Goal: Task Accomplishment & Management: Complete application form

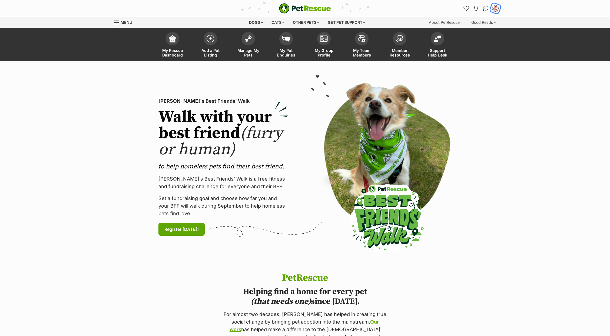
click at [495, 8] on img "My account" at bounding box center [495, 8] width 7 height 7
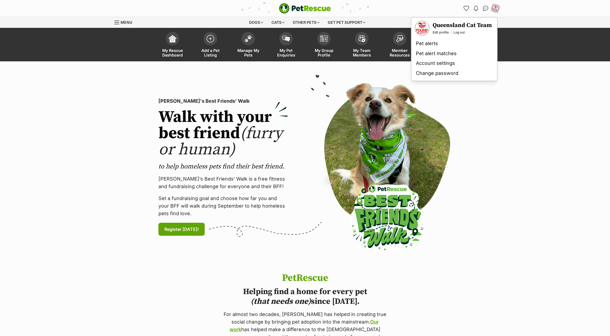
click at [571, 100] on section "PetRescue's Best Friends' Walk Walk with your best friend (furry or human) to h…" at bounding box center [305, 167] width 610 height 212
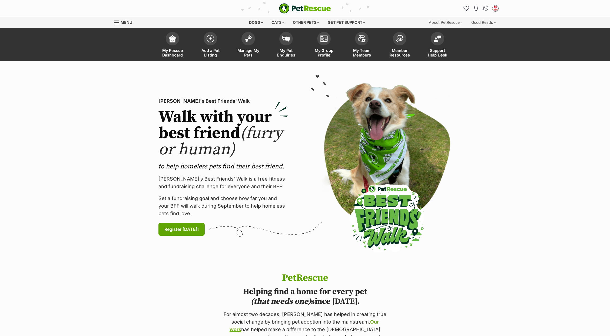
click at [485, 8] on img "Conversations" at bounding box center [485, 8] width 7 height 7
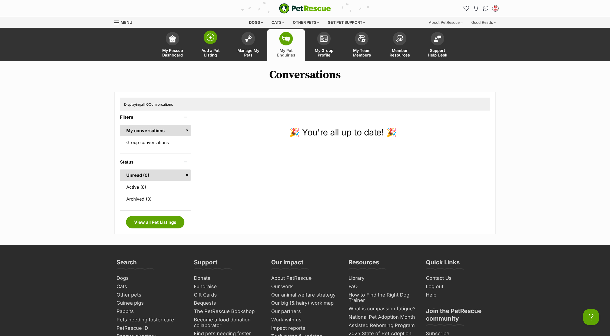
click at [209, 47] on link "Add a Pet Listing" at bounding box center [211, 45] width 38 height 32
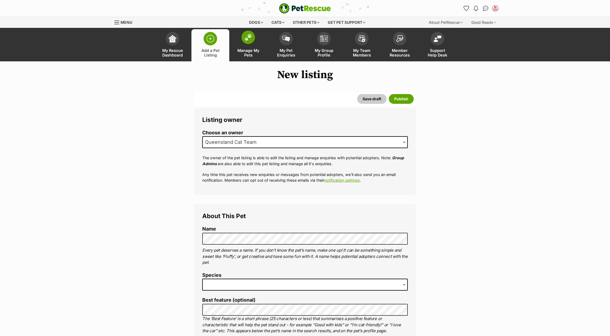
click at [242, 46] on link "Manage My Pets" at bounding box center [248, 45] width 38 height 32
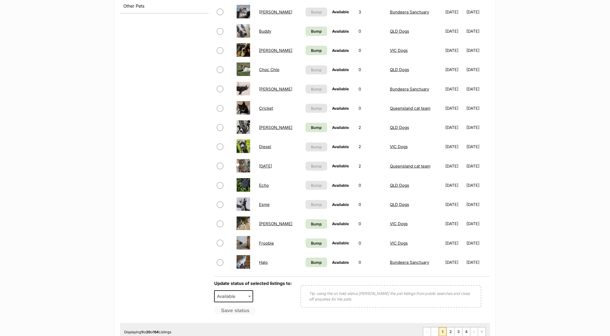
scroll to position [288, 0]
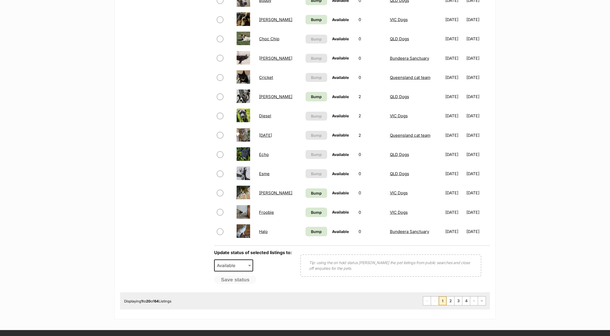
click at [265, 173] on td "Esme" at bounding box center [280, 173] width 46 height 19
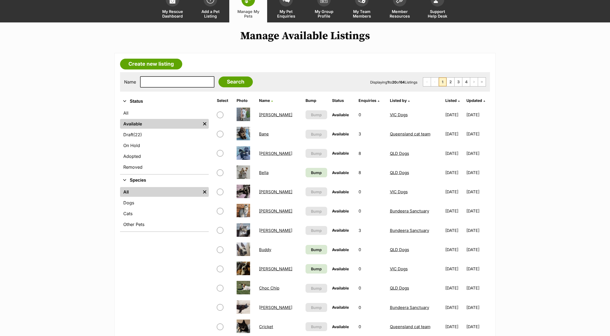
scroll to position [0, 0]
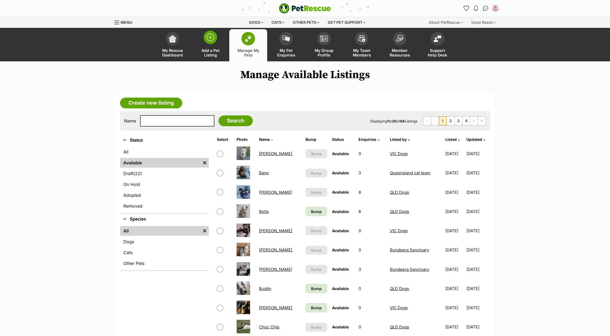
click at [202, 47] on link "Add a Pet Listing" at bounding box center [211, 45] width 38 height 32
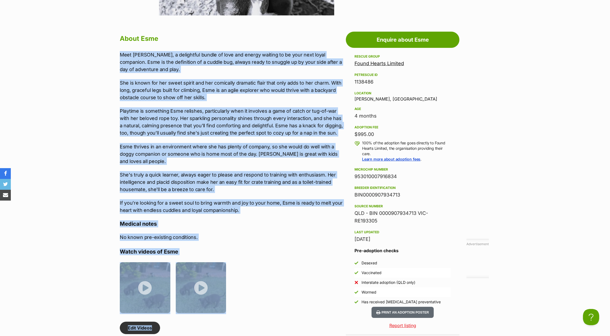
scroll to position [469, 0]
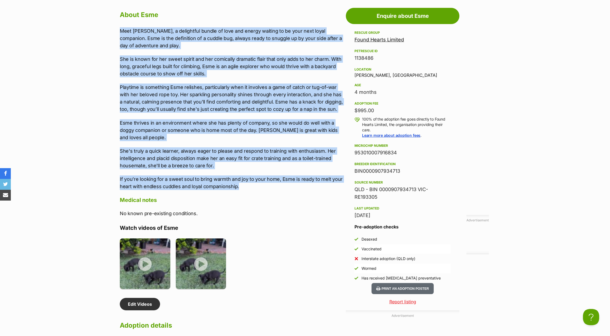
drag, startPoint x: 123, startPoint y: 176, endPoint x: 244, endPoint y: 186, distance: 120.9
click at [244, 186] on div "About Esme Meet [PERSON_NAME], a delightful bundle of love and energy waiting t…" at bounding box center [228, 191] width 229 height 364
copy div "Lore Ipsu, d sitametcon adipis el sedd eiu tempor incidid ut la etdo magn aliqu…"
click at [128, 140] on p "Esme thrives in an environment where she has plenty of company, so she would do…" at bounding box center [231, 130] width 223 height 22
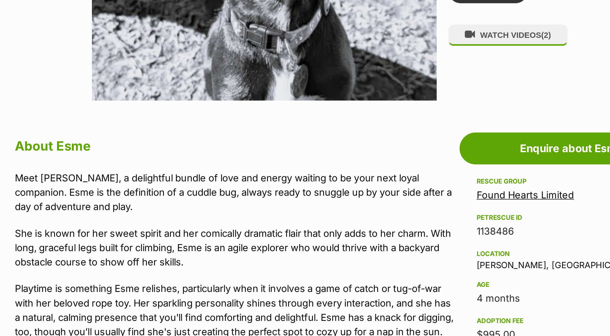
scroll to position [395, 0]
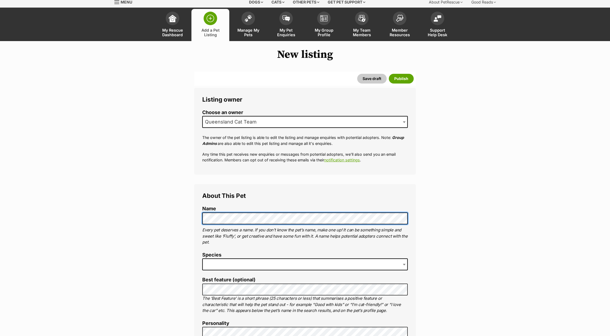
scroll to position [72, 0]
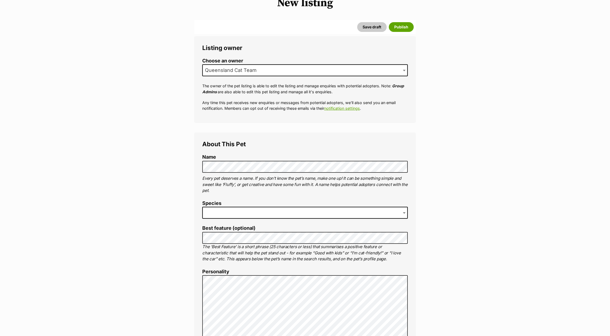
click at [219, 204] on label "Species" at bounding box center [305, 204] width 206 height 6
click at [219, 215] on span at bounding box center [305, 213] width 206 height 12
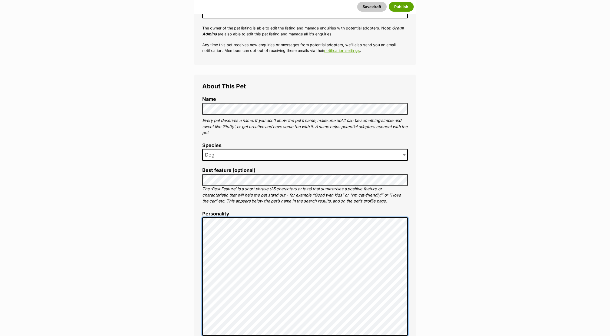
scroll to position [325, 0]
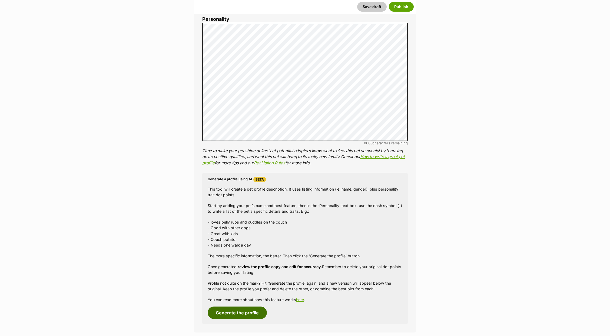
click at [248, 312] on button "Generate the profile" at bounding box center [237, 313] width 59 height 12
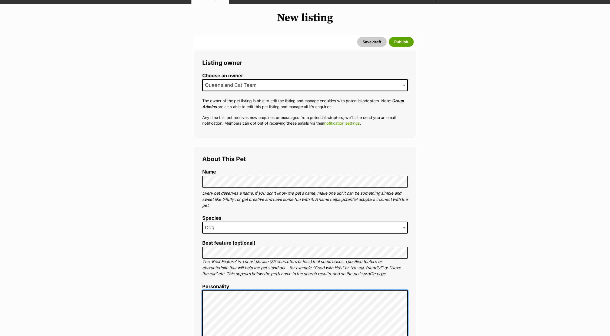
scroll to position [22, 0]
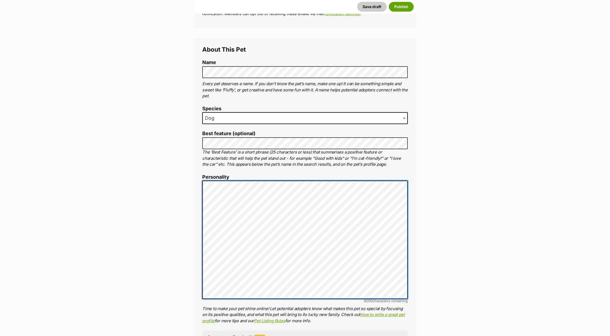
scroll to position [61, 0]
click at [325, 319] on li "Personality 8000 characters remaining Time to make your pet shine online! Let p…" at bounding box center [305, 250] width 206 height 150
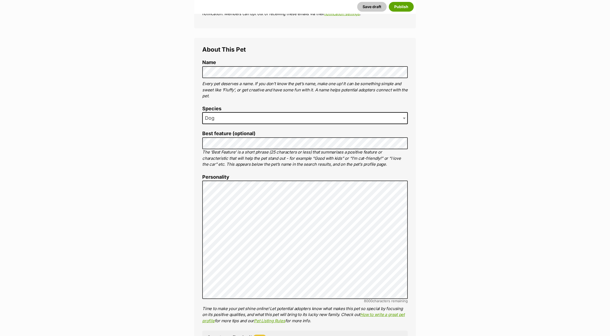
drag, startPoint x: 326, startPoint y: 319, endPoint x: 345, endPoint y: 310, distance: 21.3
click at [335, 317] on p "Time to make your pet shine online! Let potential adopters know what makes this…" at bounding box center [305, 315] width 206 height 18
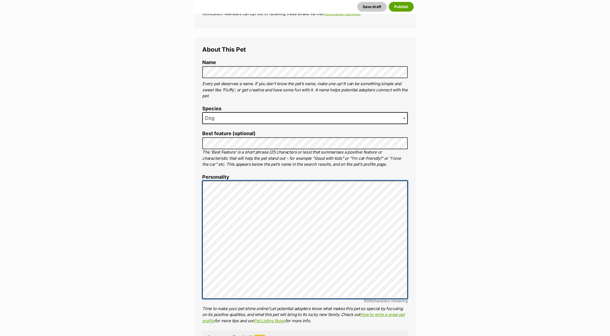
scroll to position [0, 0]
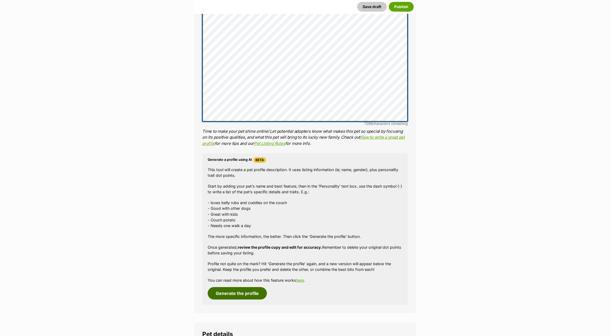
scroll to position [347, 0]
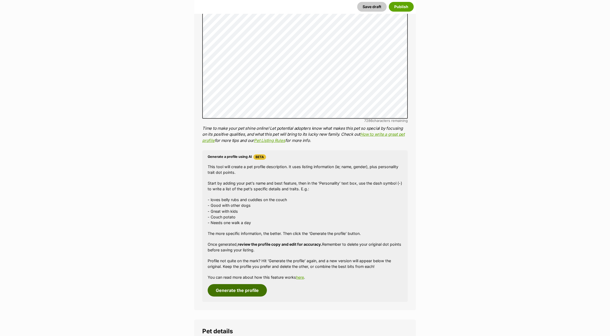
click at [232, 295] on button "Generate the profile" at bounding box center [237, 290] width 59 height 12
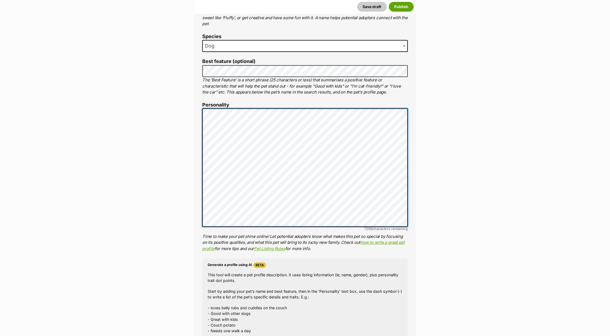
scroll to position [95, 0]
click at [367, 254] on ol "Name Henlo there, it looks like you might be using the pet name field to indica…" at bounding box center [305, 199] width 206 height 423
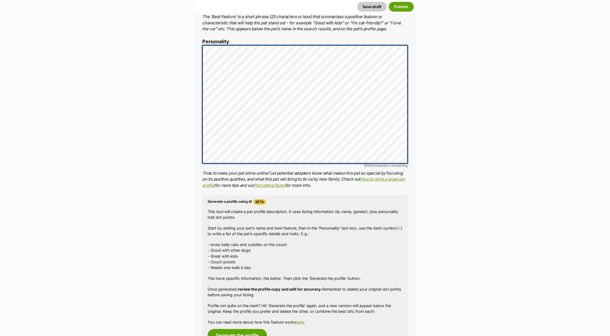
scroll to position [347, 0]
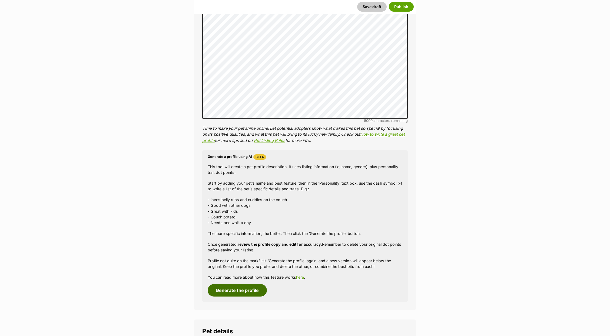
click at [231, 287] on button "Generate the profile" at bounding box center [237, 290] width 59 height 12
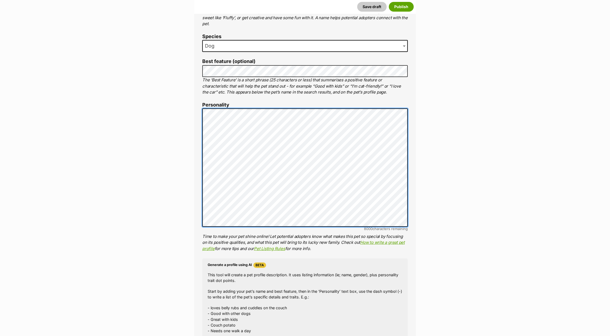
scroll to position [157, 0]
click at [371, 237] on li "Personality 8000 characters remaining Time to make your pet shine online! Let p…" at bounding box center [305, 177] width 206 height 150
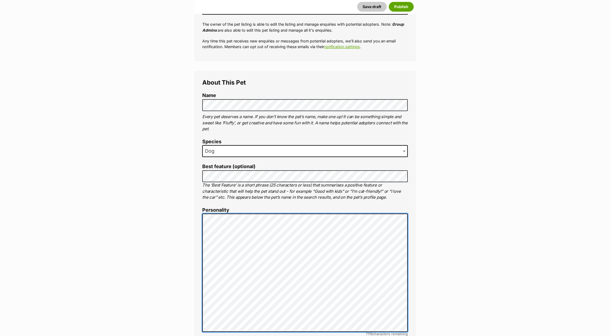
scroll to position [131, 0]
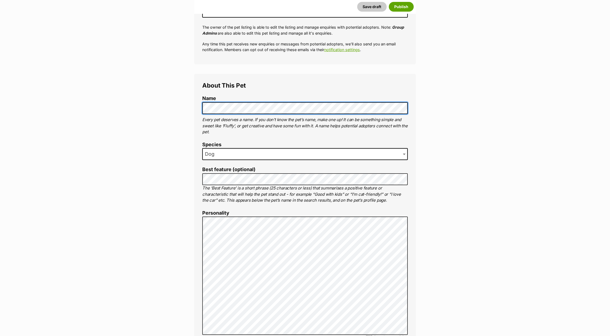
click at [357, 2] on button "Save draft" at bounding box center [371, 7] width 29 height 10
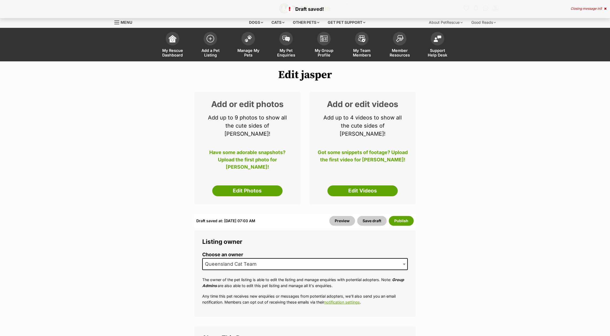
select select
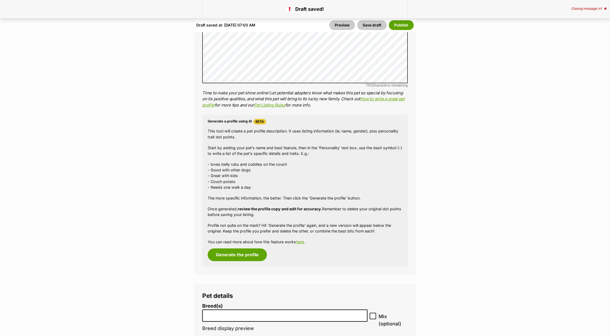
scroll to position [505, 0]
click at [236, 249] on button "Generate the profile" at bounding box center [237, 254] width 59 height 12
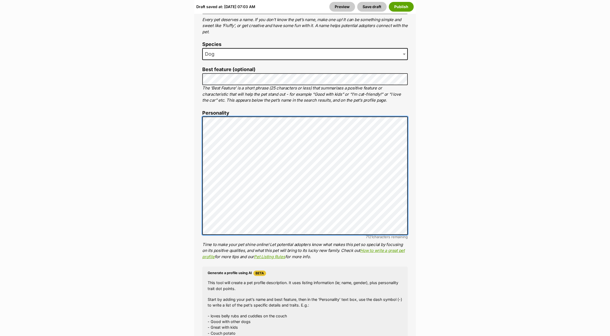
scroll to position [140, 0]
click at [305, 238] on li "Personality 7121 characters remaining Time to make your pet shine online! Let p…" at bounding box center [305, 185] width 206 height 150
